Goal: Task Accomplishment & Management: Use online tool/utility

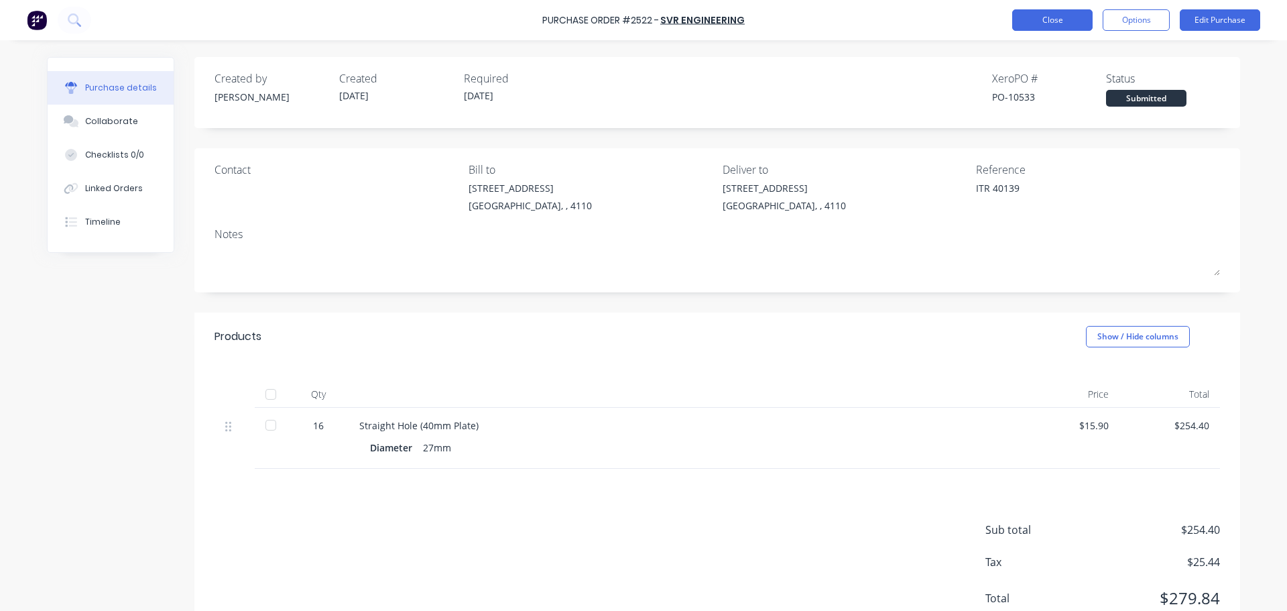
click at [1034, 19] on button "Close" at bounding box center [1052, 19] width 80 height 21
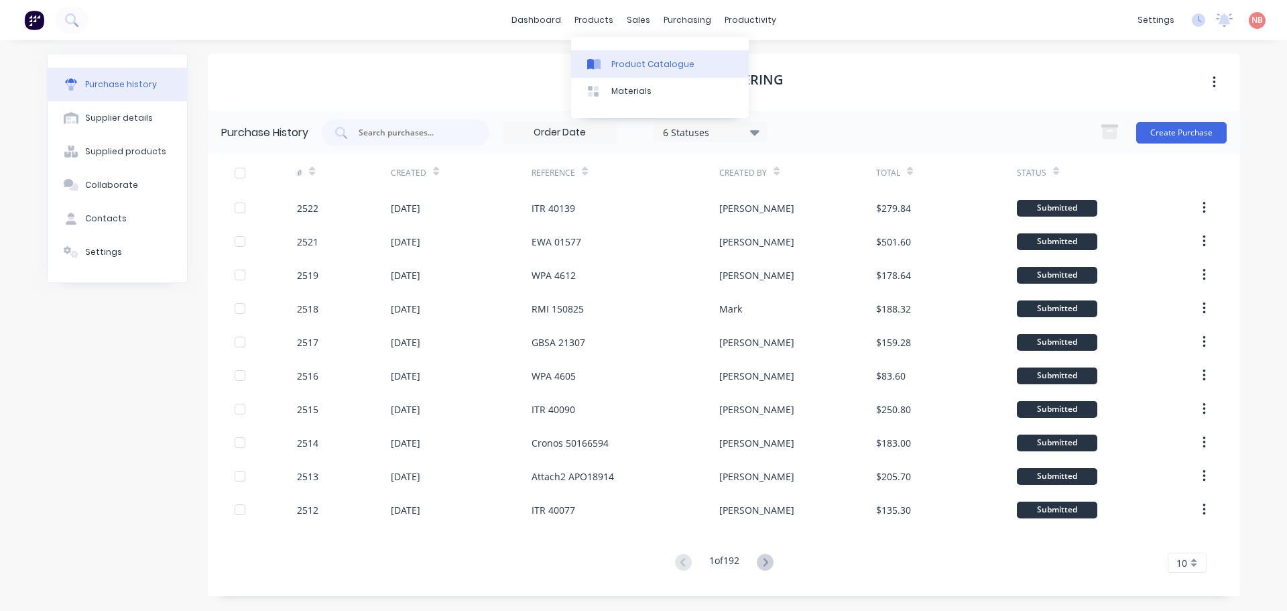
click at [614, 54] on link "Product Catalogue" at bounding box center [660, 63] width 178 height 27
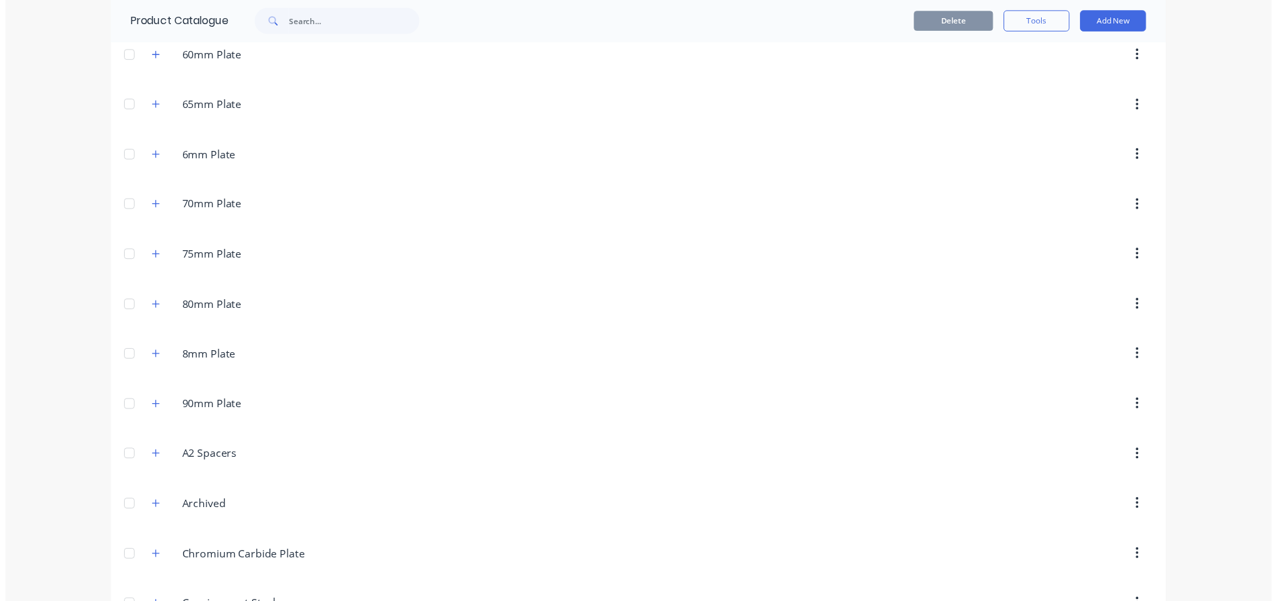
scroll to position [871, 0]
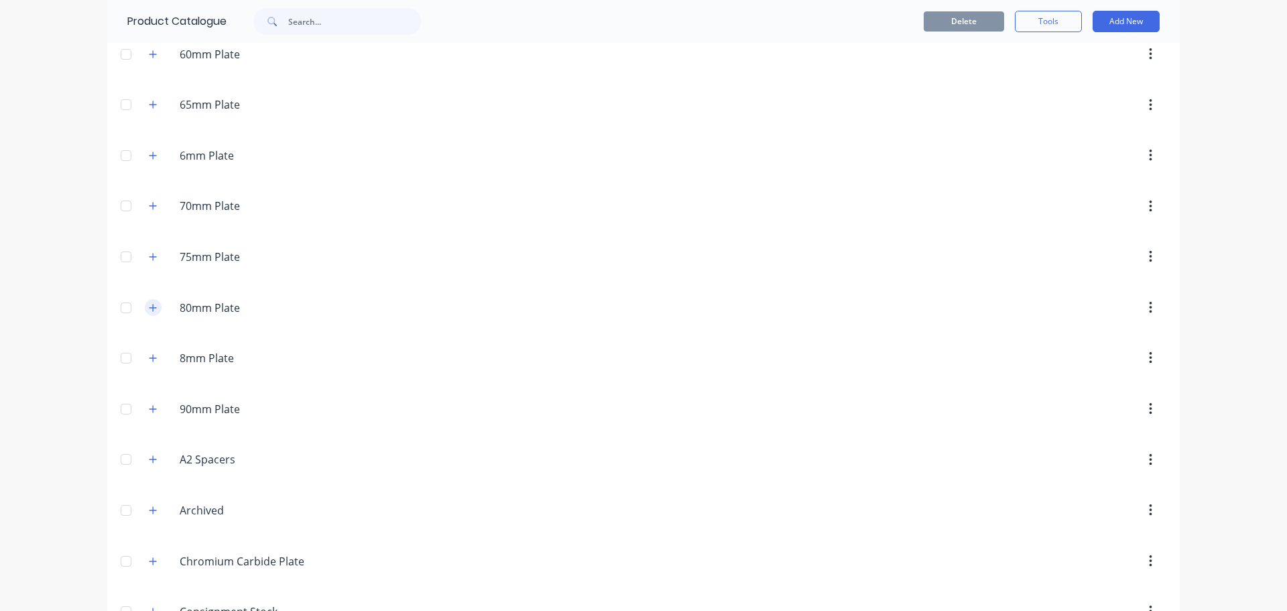
click at [151, 306] on icon "button" at bounding box center [153, 307] width 8 height 9
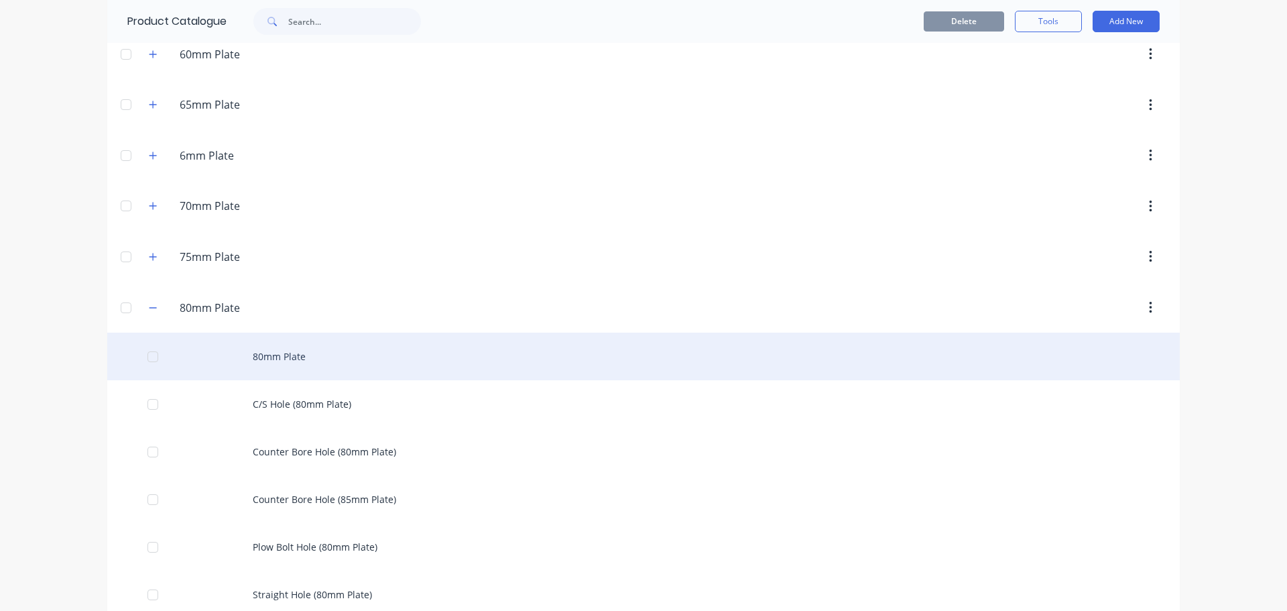
click at [257, 353] on div "80mm Plate" at bounding box center [643, 356] width 1072 height 48
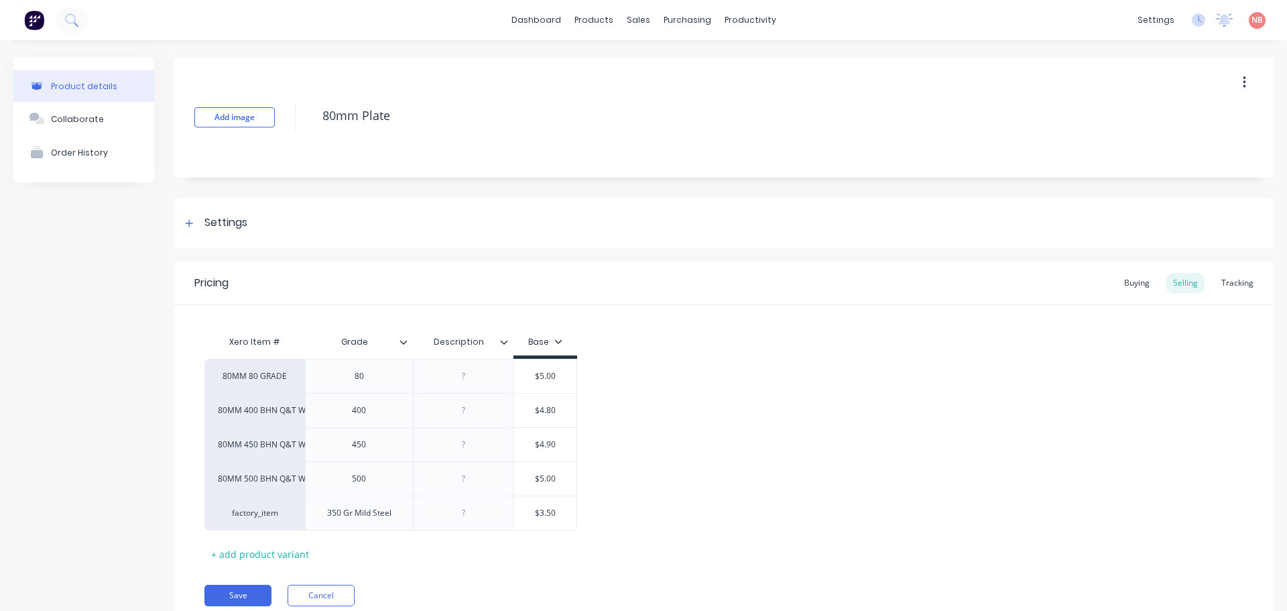
type textarea "x"
type input "$4.80"
drag, startPoint x: 561, startPoint y: 411, endPoint x: 535, endPoint y: 410, distance: 26.1
click at [535, 410] on input "$4.80" at bounding box center [544, 410] width 67 height 12
click at [563, 312] on div "Xero Item # Grade Description Base 80MM 80 GRADE 80 $5.00 80MM 400 BHN Q&T WEAR…" at bounding box center [723, 434] width 1099 height 259
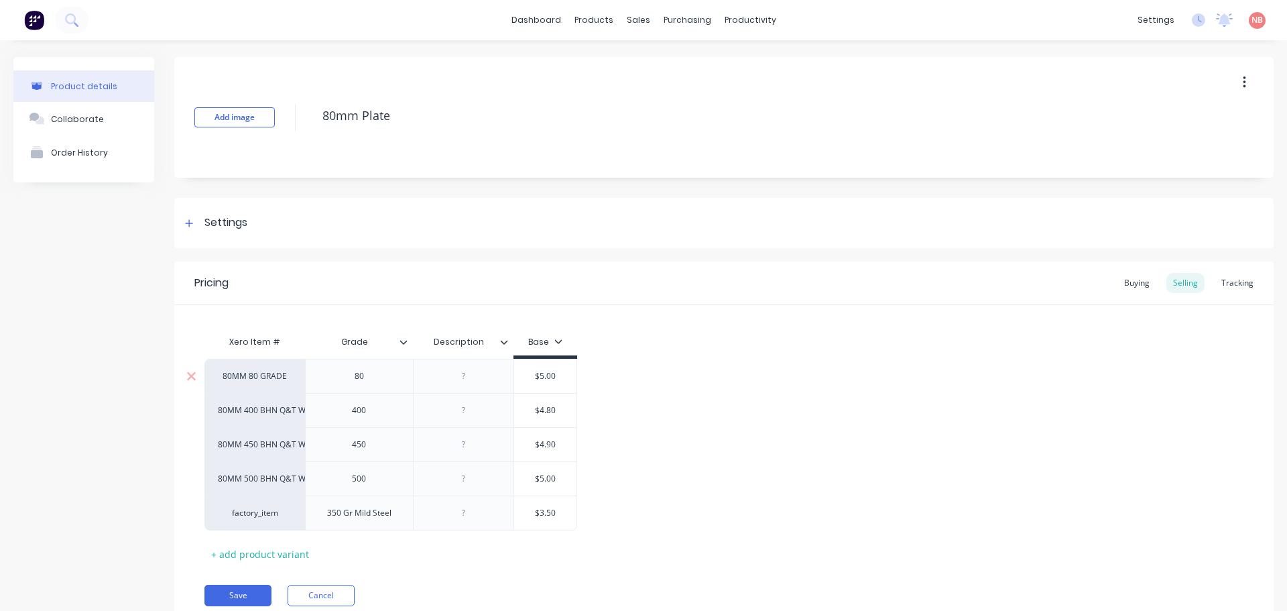
type input "$5.00"
drag, startPoint x: 558, startPoint y: 375, endPoint x: 535, endPoint y: 376, distance: 22.8
click at [535, 376] on input "$5.00" at bounding box center [544, 376] width 67 height 12
click at [626, 397] on div "80MM 80 GRADE 80 $5.00 $5.00 80MM 400 BHN Q&T WEAR PLATE 400 $4.80 $4.80 80MM 4…" at bounding box center [723, 445] width 1039 height 172
drag, startPoint x: 554, startPoint y: 409, endPoint x: 536, endPoint y: 412, distance: 18.3
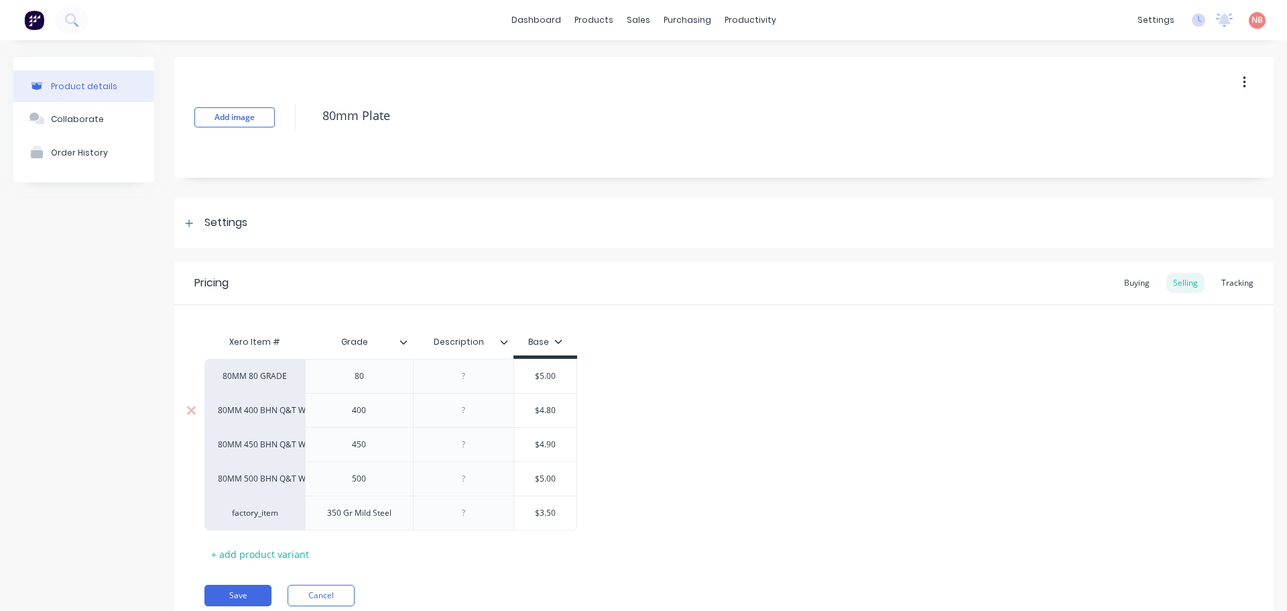
click at [536, 412] on input "$4.80" at bounding box center [544, 410] width 67 height 12
click at [629, 422] on div "80MM 80 GRADE 80 $5.00 $5.00 80MM 400 BHN Q&T WEAR PLATE 400 $4.80 $4.80 80MM 4…" at bounding box center [723, 445] width 1039 height 172
click at [746, 71] on link "Workflow" at bounding box center [797, 63] width 178 height 27
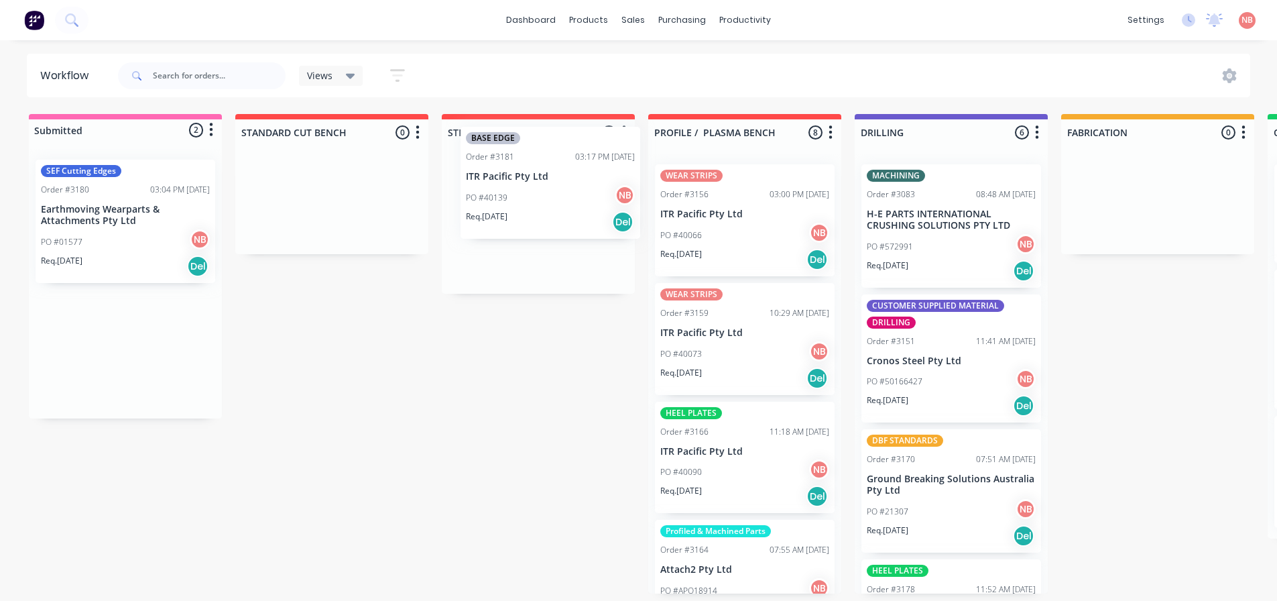
drag, startPoint x: 113, startPoint y: 223, endPoint x: 543, endPoint y: 190, distance: 430.9
click at [543, 190] on div "Submitted 2 Status colour #FF69B4 hex #FF69B4 Save Cancel Summaries Total order…" at bounding box center [1107, 353] width 2235 height 479
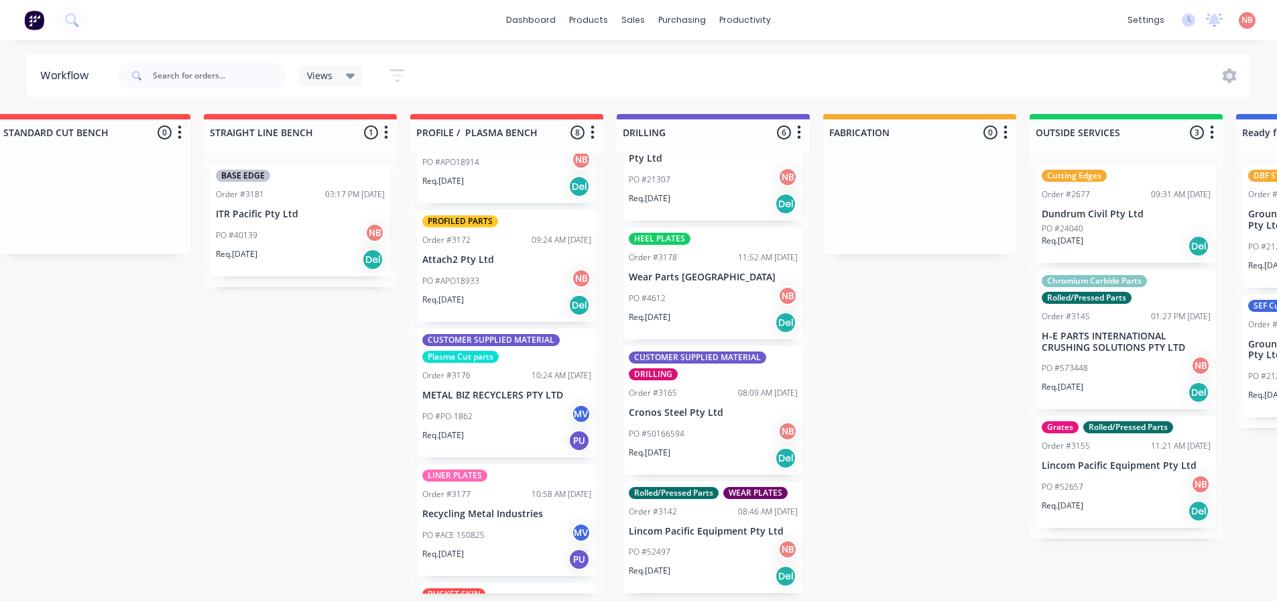
scroll to position [395, 0]
